Goal: Information Seeking & Learning: Learn about a topic

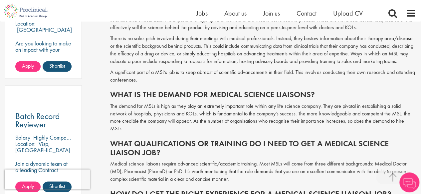
scroll to position [438, 0]
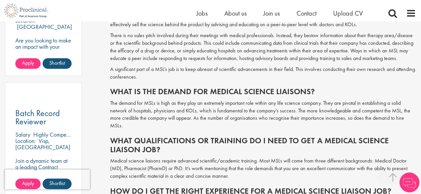
click at [232, 137] on h2 "What qualifications or training do I need to get a medical science liaison job?" at bounding box center [262, 146] width 305 height 18
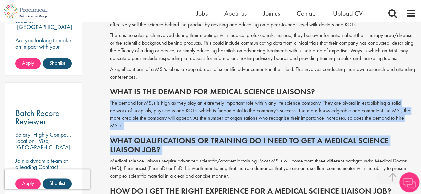
drag, startPoint x: 0, startPoint y: 0, endPoint x: 231, endPoint y: 110, distance: 256.2
click at [231, 110] on span "Have you ever considered a career as a medical science liaison (MSL)? With the …" at bounding box center [262, 178] width 305 height 632
click at [231, 110] on p "The demand for MSLs is high as they play an extremely important role within any…" at bounding box center [262, 115] width 305 height 30
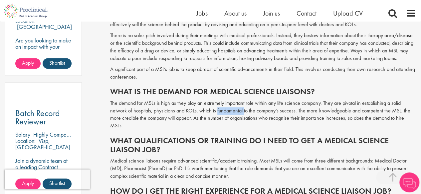
click at [231, 110] on p "The demand for MSLs is high as they play an extremely important role within any…" at bounding box center [262, 115] width 305 height 30
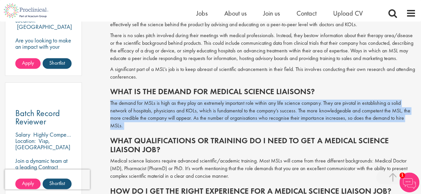
click at [231, 110] on p "The demand for MSLs is high as they play an extremely important role within any…" at bounding box center [262, 115] width 305 height 30
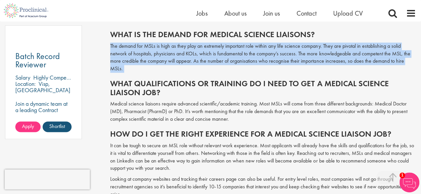
scroll to position [496, 0]
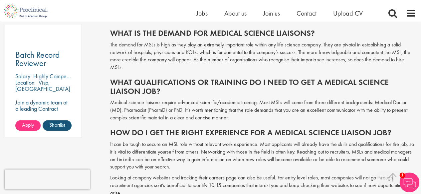
click at [231, 110] on p "Medical science liaisons require advanced scientific/academic training. Most MS…" at bounding box center [262, 110] width 305 height 23
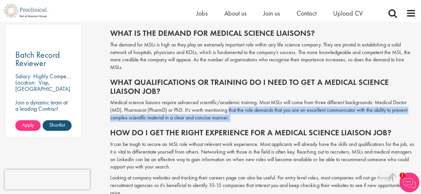
drag, startPoint x: 231, startPoint y: 110, endPoint x: 228, endPoint y: 105, distance: 6.3
click at [228, 105] on p "Medical science liaisons require advanced scientific/academic training. Most MS…" at bounding box center [262, 110] width 305 height 23
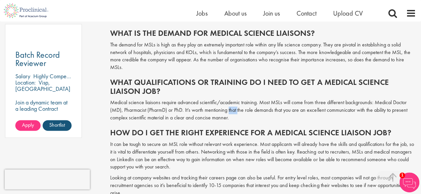
click at [228, 105] on p "Medical science liaisons require advanced scientific/academic training. Most MS…" at bounding box center [262, 110] width 305 height 23
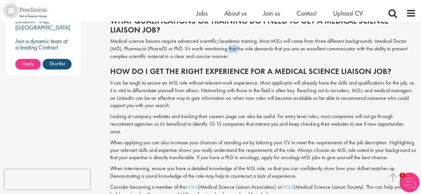
scroll to position [564, 0]
